Goal: Task Accomplishment & Management: Manage account settings

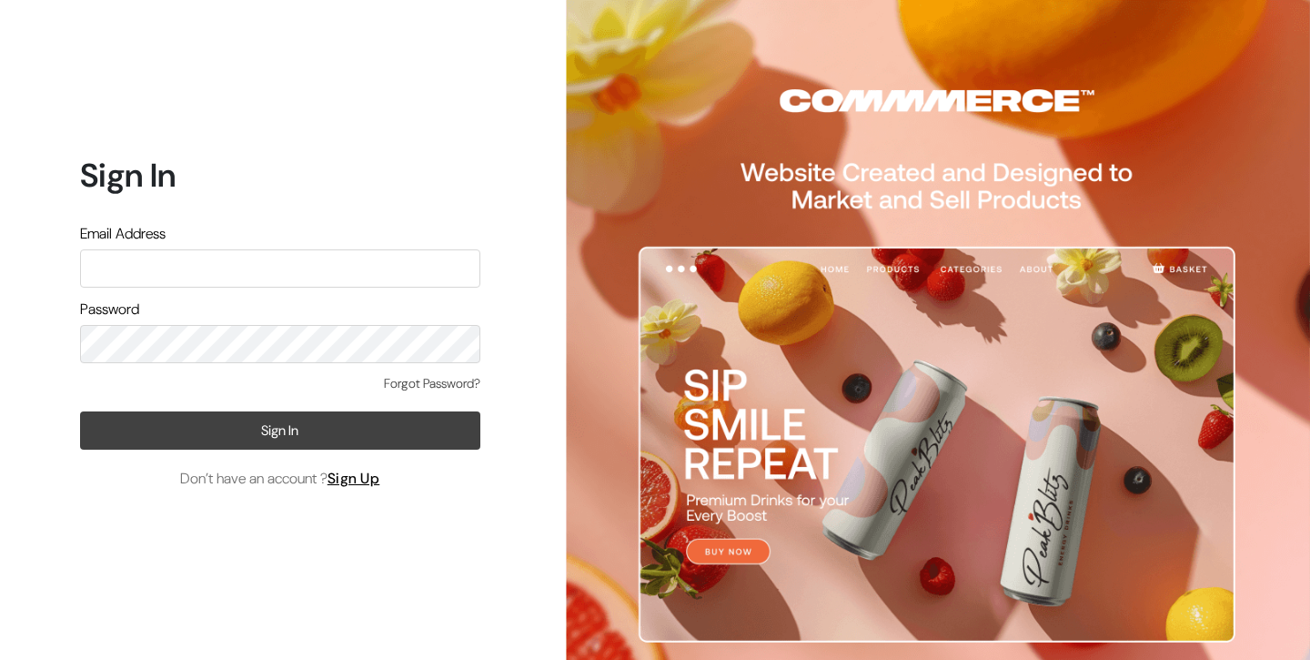
type input "info.dermaheal@gmail.com"
click at [273, 428] on button "Sign In" at bounding box center [280, 430] width 400 height 38
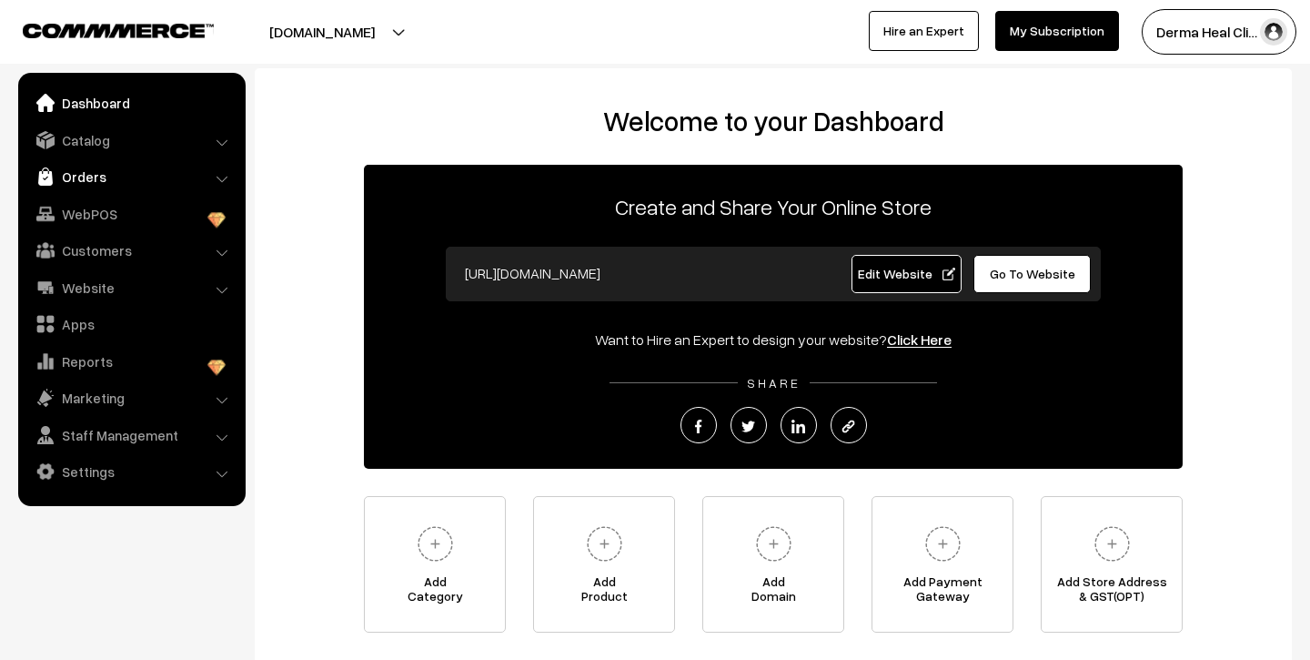
click at [89, 175] on link "Orders" at bounding box center [131, 176] width 217 height 33
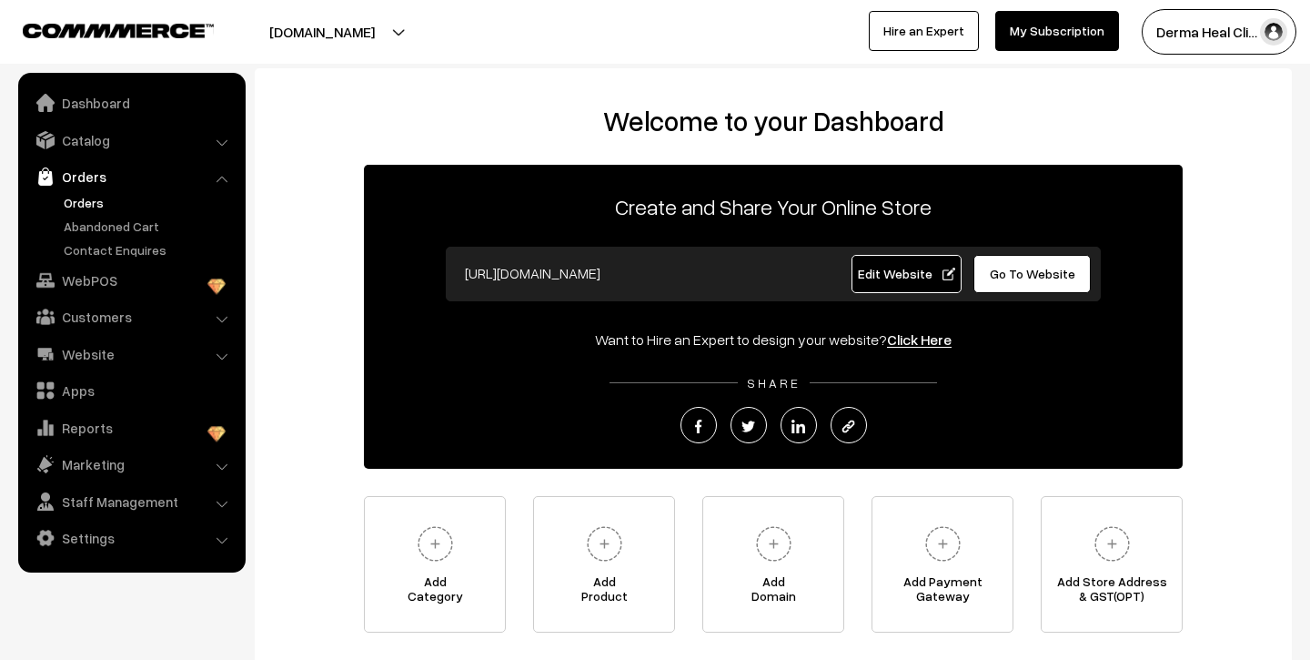
click at [89, 203] on link "Orders" at bounding box center [149, 202] width 180 height 19
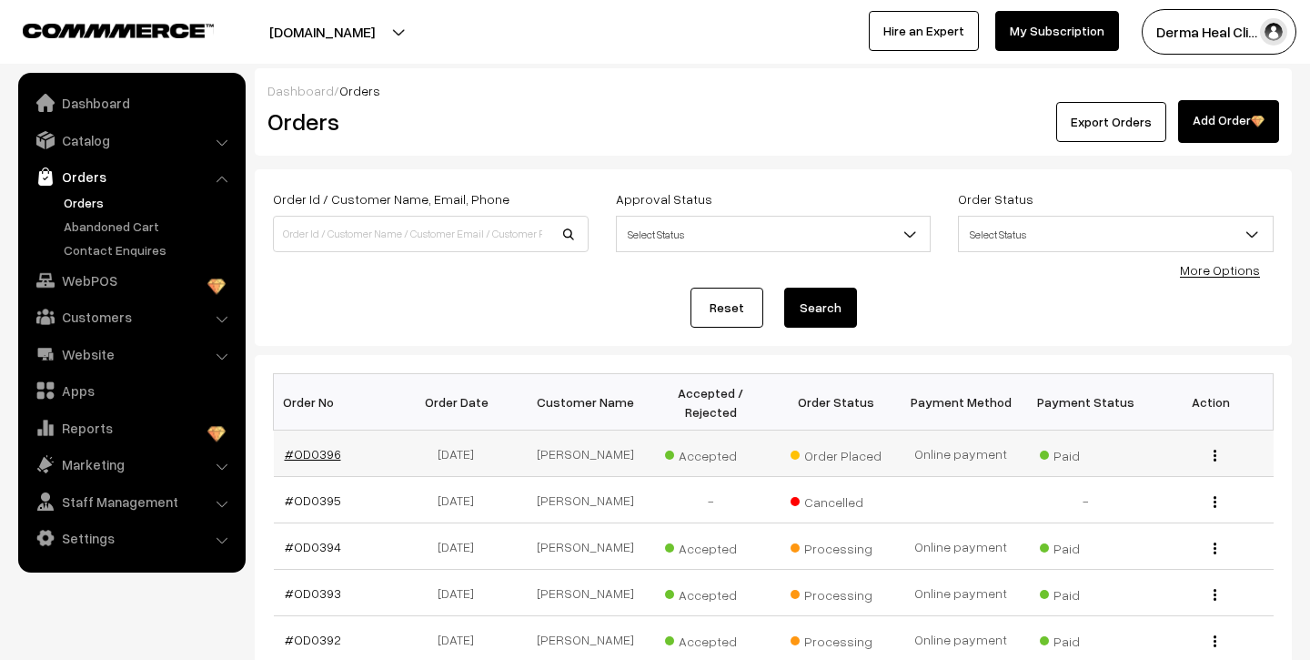
click at [321, 451] on link "#OD0396" at bounding box center [313, 453] width 56 height 15
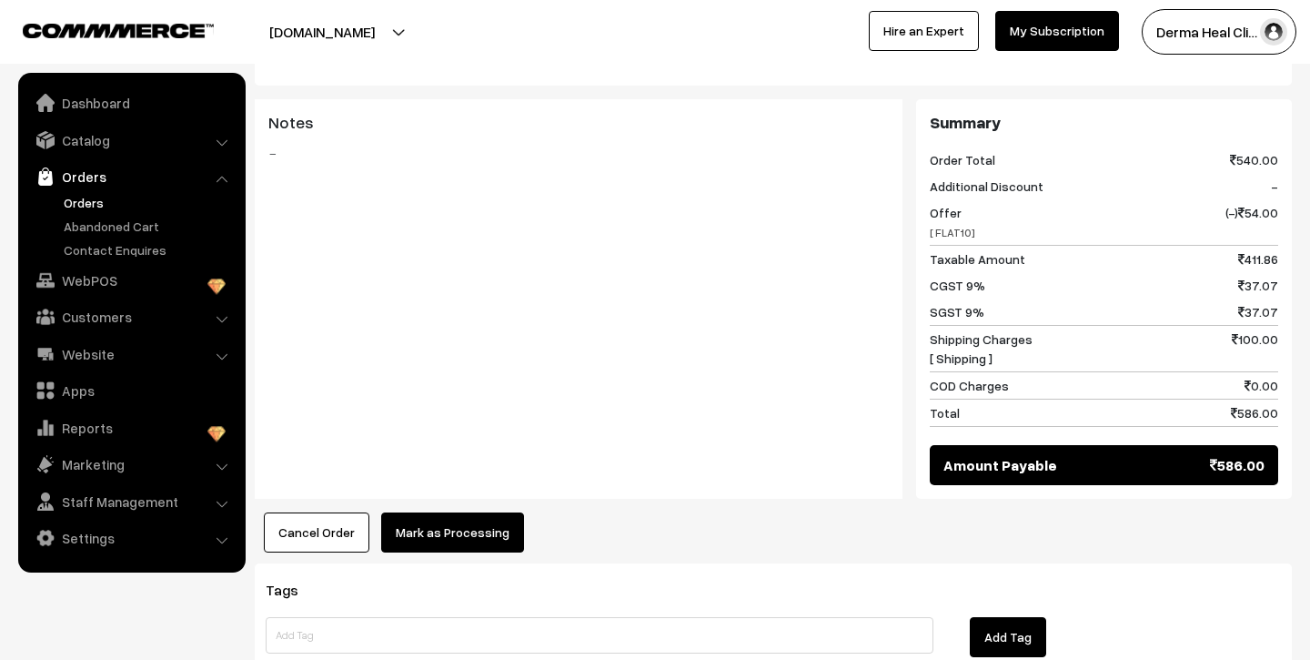
scroll to position [860, 0]
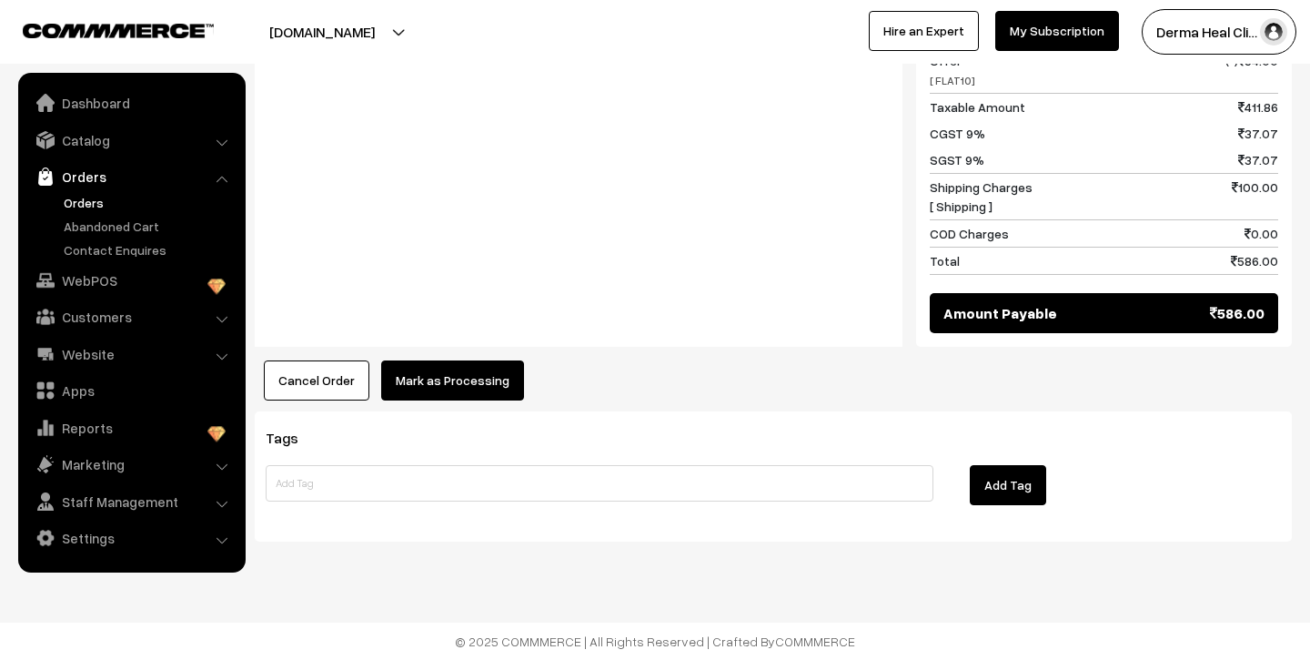
click at [418, 374] on button "Mark as Processing" at bounding box center [452, 380] width 143 height 40
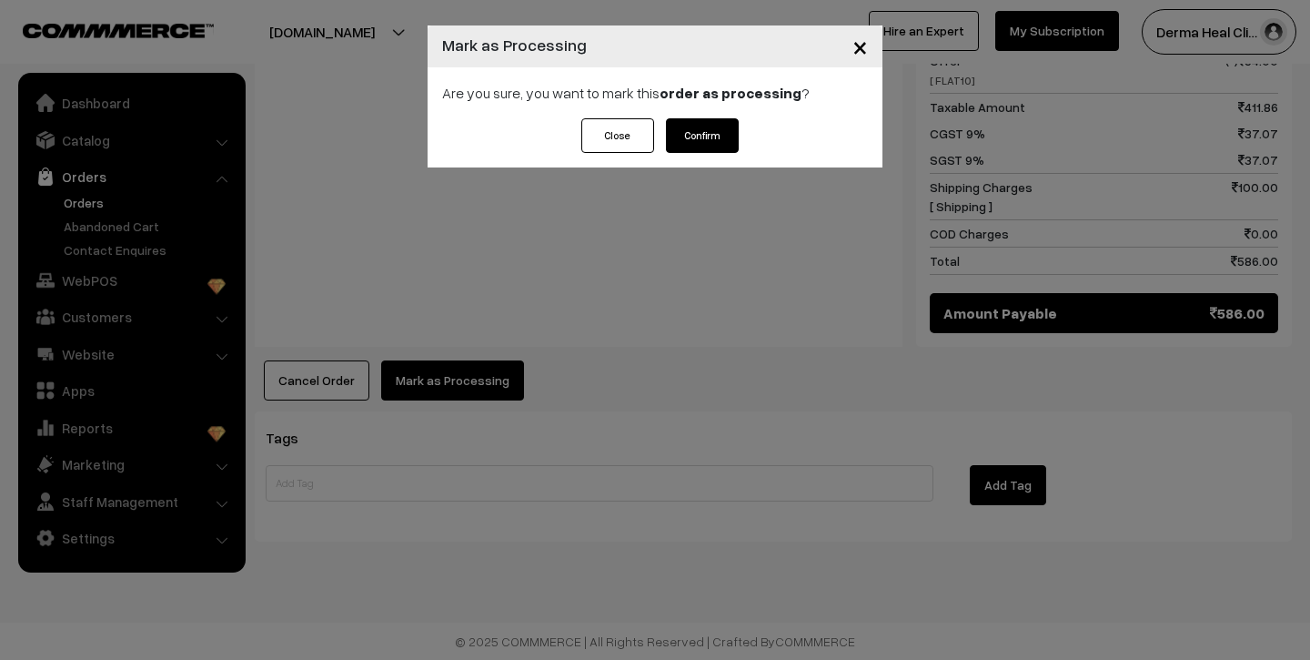
click at [709, 136] on button "Confirm" at bounding box center [702, 135] width 73 height 35
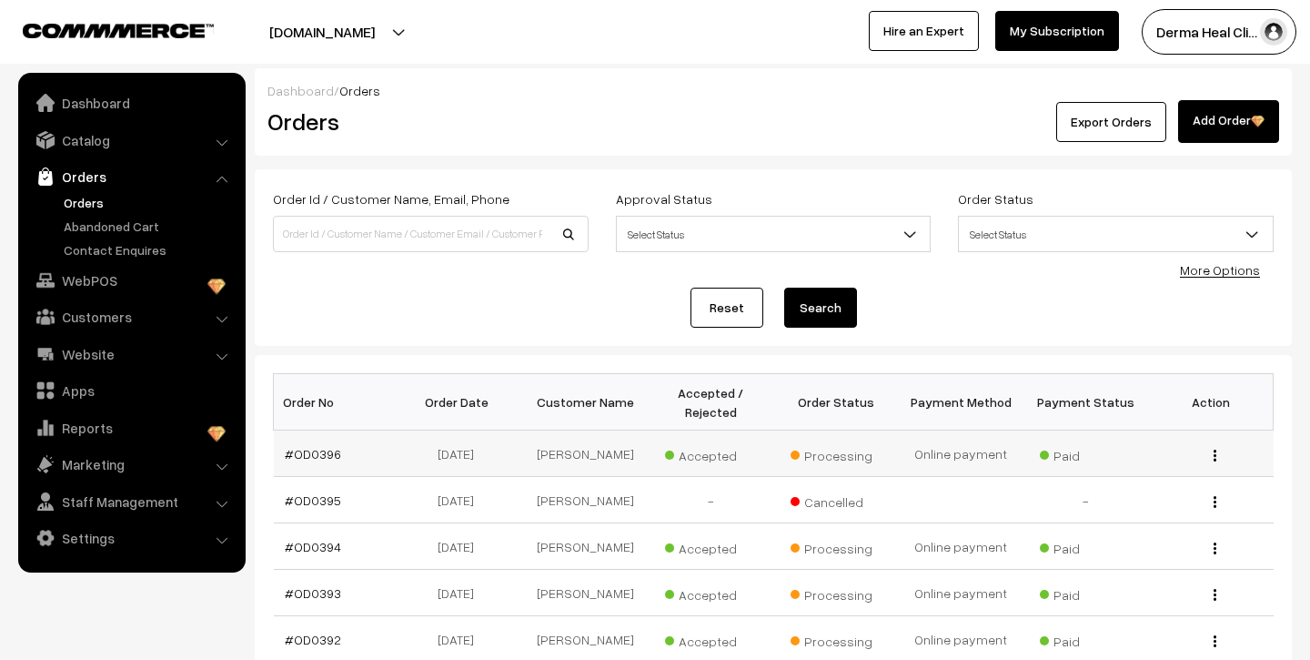
click at [319, 463] on td "#OD0396" at bounding box center [336, 453] width 125 height 46
click at [315, 458] on link "#OD0396" at bounding box center [313, 453] width 56 height 15
